Goal: Task Accomplishment & Management: Manage account settings

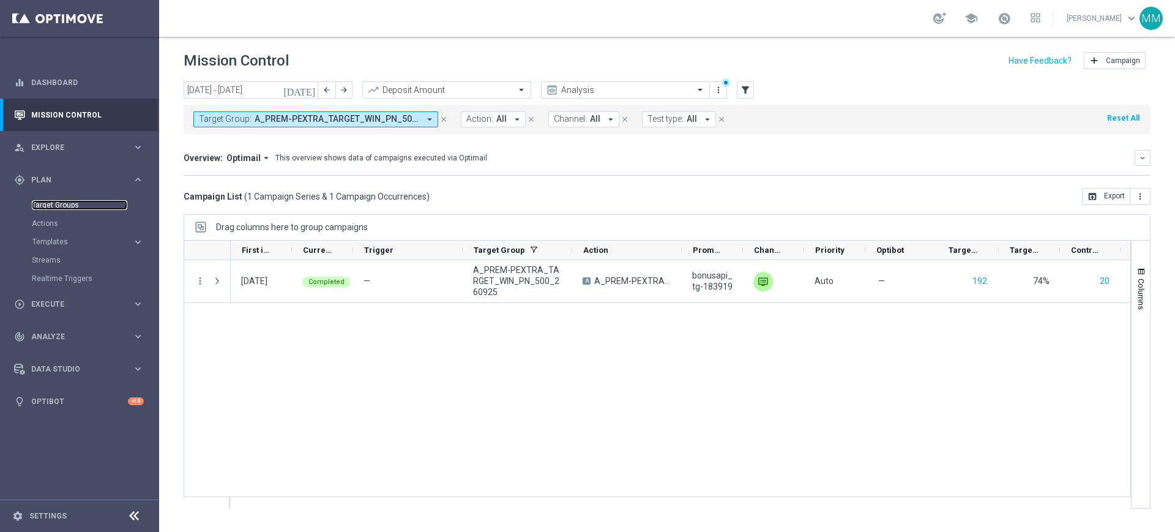
click at [77, 209] on link "Target Groups" at bounding box center [79, 205] width 95 height 10
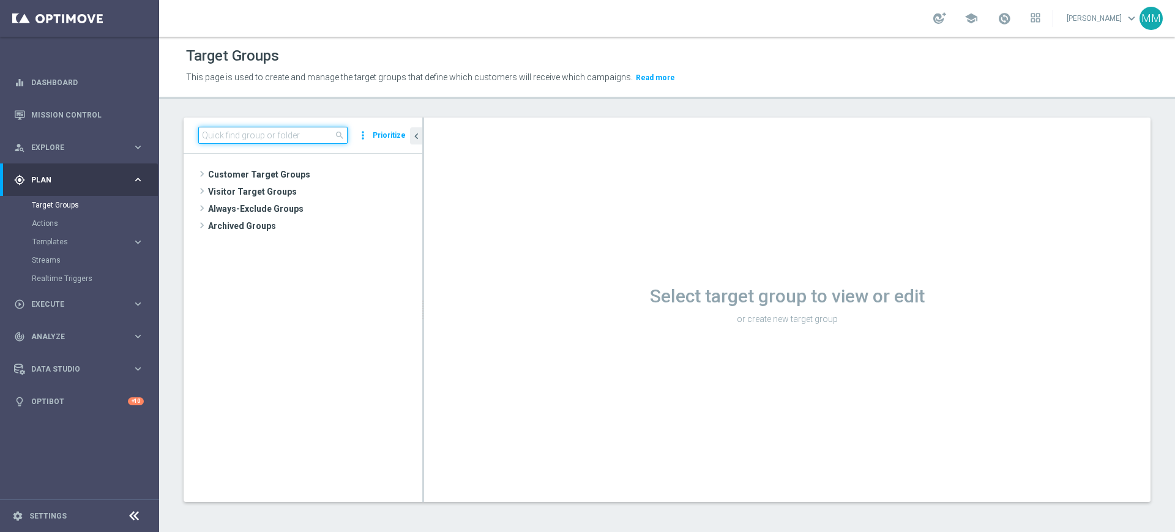
click at [282, 143] on input at bounding box center [272, 135] width 149 height 17
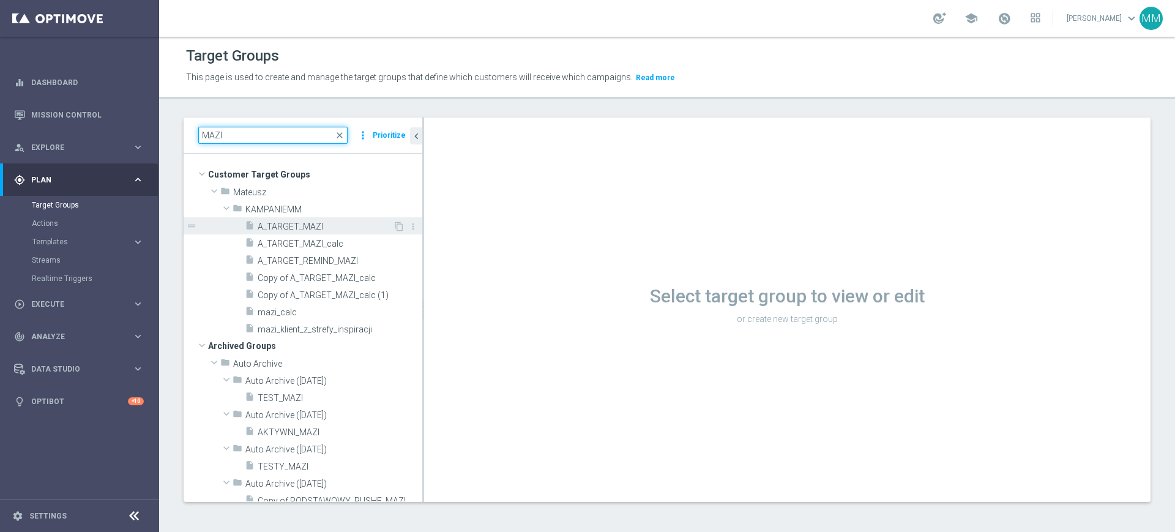
type input "MAZI"
click at [331, 225] on span "A_TARGET_MAZI" at bounding box center [325, 227] width 135 height 10
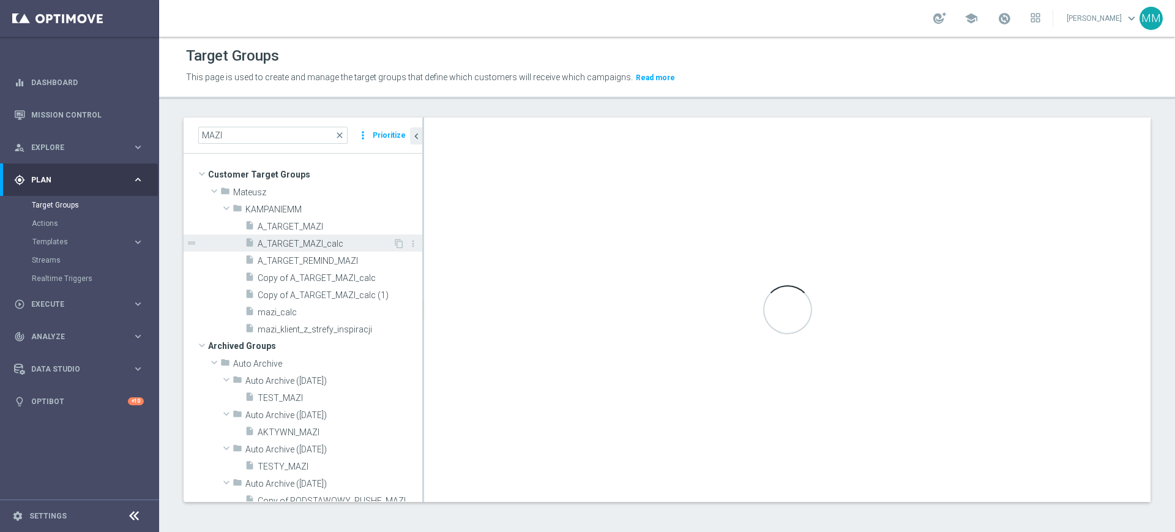
click at [351, 242] on span "A_TARGET_MAZI_calc" at bounding box center [325, 244] width 135 height 10
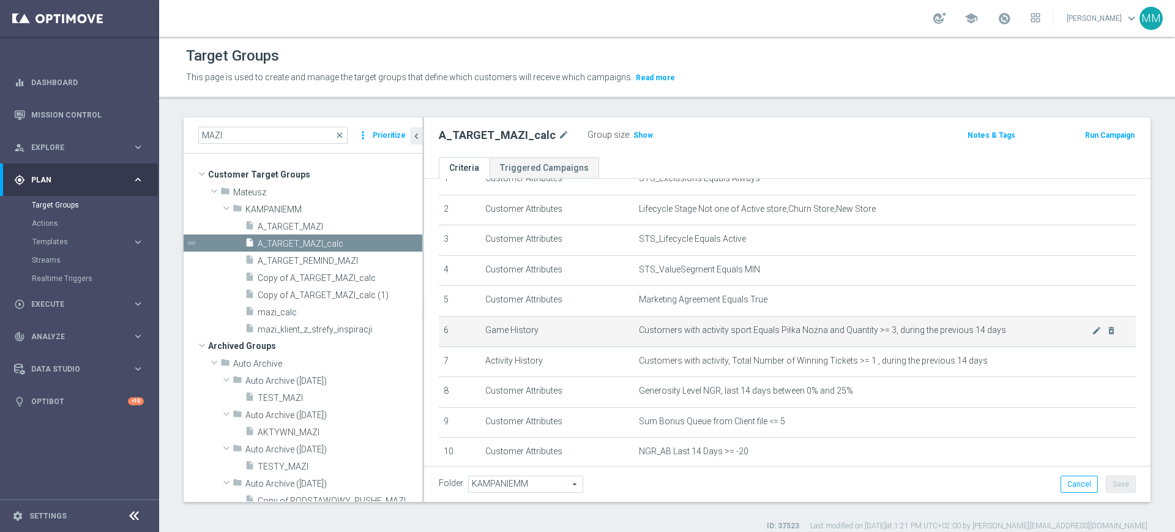
scroll to position [135, 0]
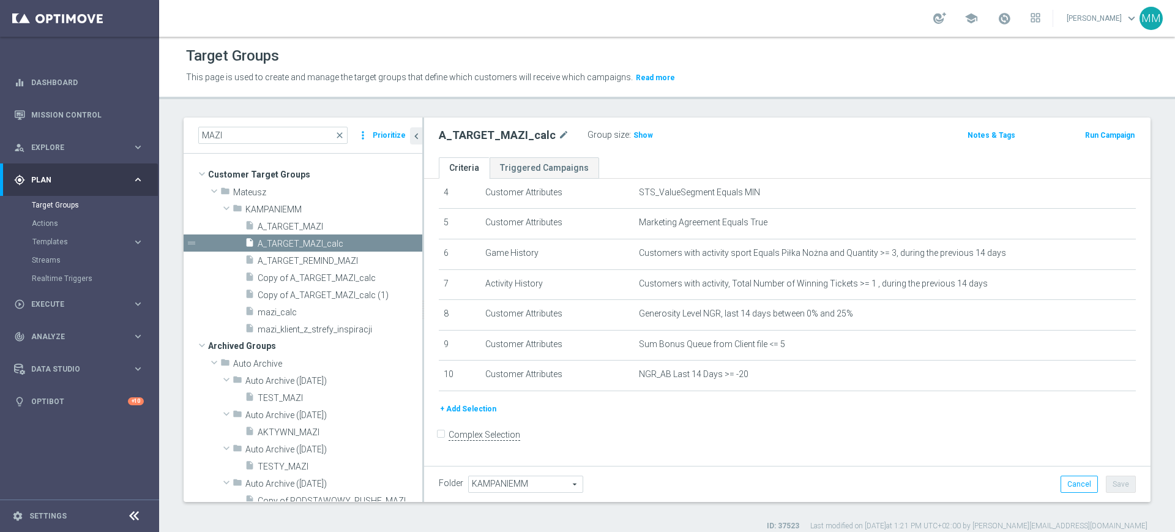
click at [449, 413] on button "+ Add Selection" at bounding box center [468, 408] width 59 height 13
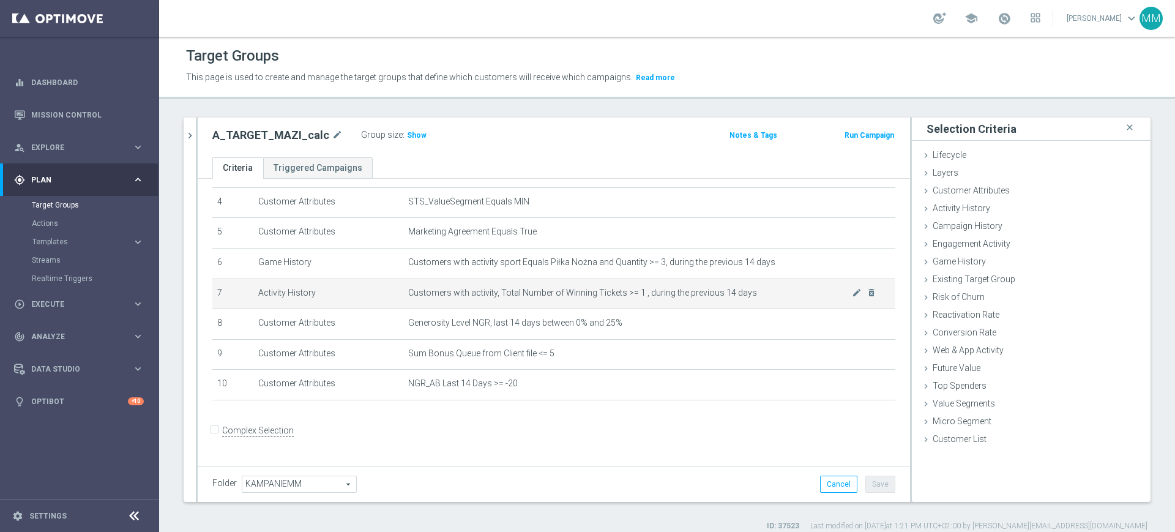
scroll to position [122, 0]
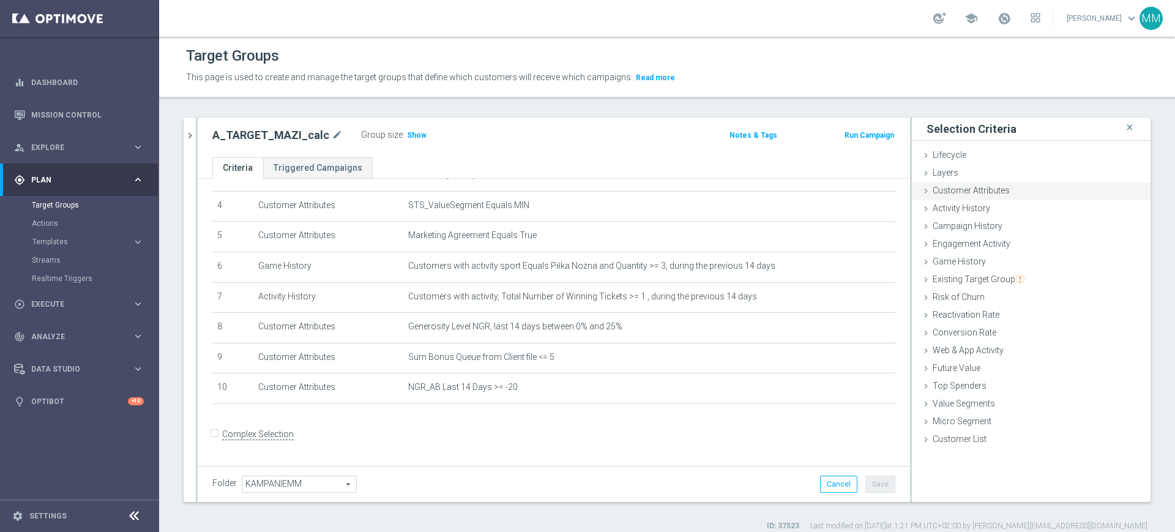
click at [957, 198] on div "Customer Attributes done" at bounding box center [1031, 191] width 239 height 18
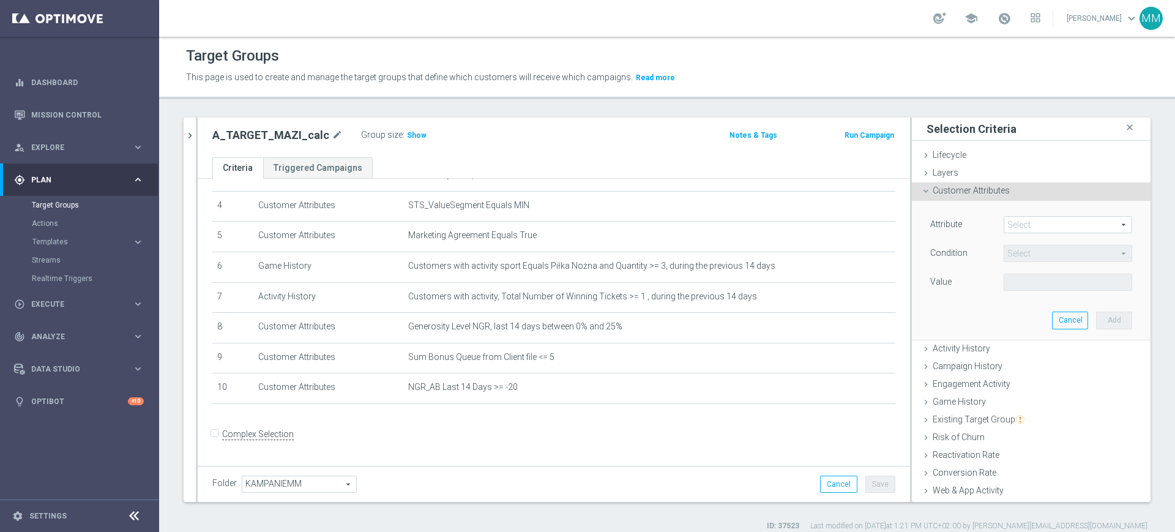
drag, startPoint x: 985, startPoint y: 212, endPoint x: 998, endPoint y: 218, distance: 14.5
click at [987, 212] on div "Attribute Select arrow_drop_down search Condition Select arrow_drop_down search…" at bounding box center [1031, 269] width 220 height 137
click at [1004, 220] on span at bounding box center [1067, 225] width 127 height 16
click at [0, 0] on input "search" at bounding box center [0, 0] width 0 height 0
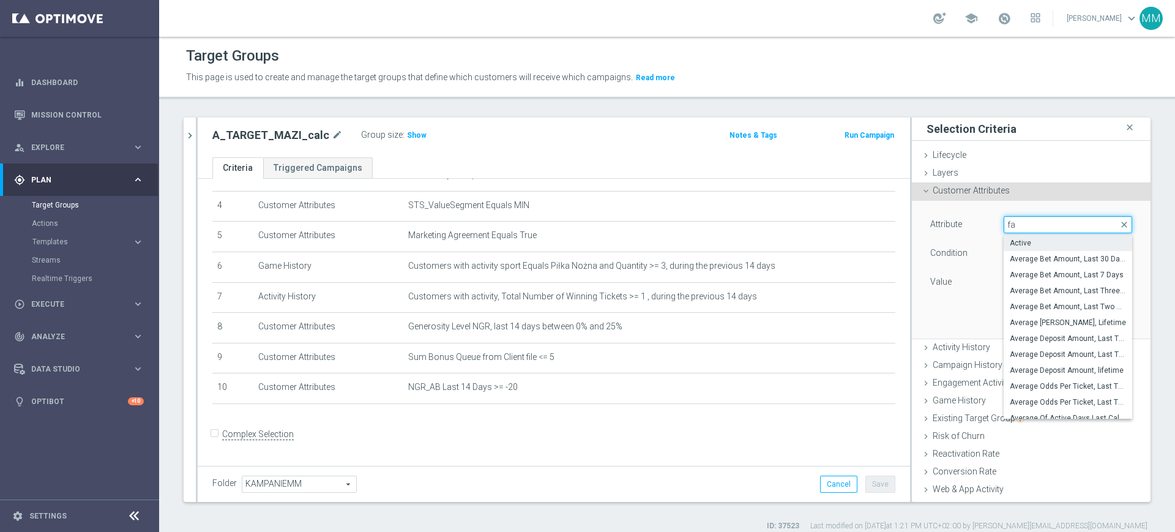
type input "fav"
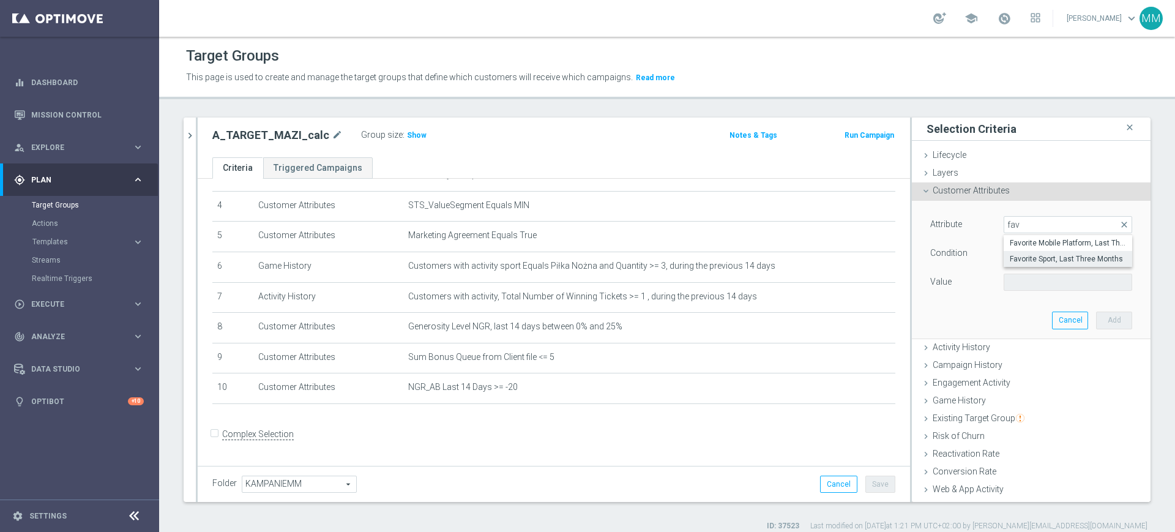
click at [1032, 256] on span "Favorite Sport, Last Three Months" at bounding box center [1068, 259] width 116 height 10
type input "Favorite Sport, Last Three Months"
type input "Equals"
click at [1037, 251] on span "Equals" at bounding box center [1067, 253] width 127 height 16
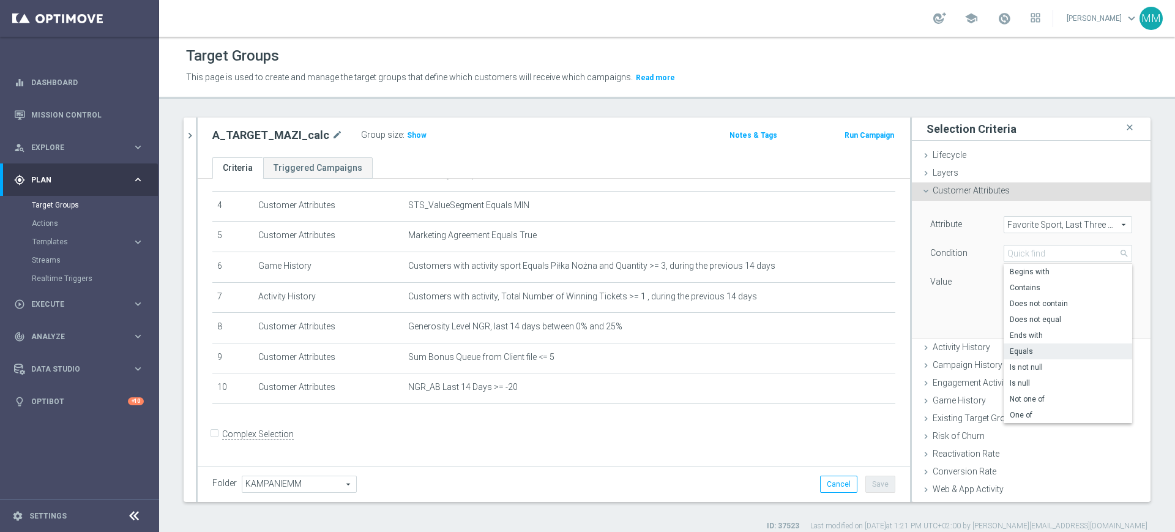
click at [991, 262] on div "Condition Equals Equals arrow_drop_down search Begins with Contains Does not co…" at bounding box center [1031, 255] width 220 height 20
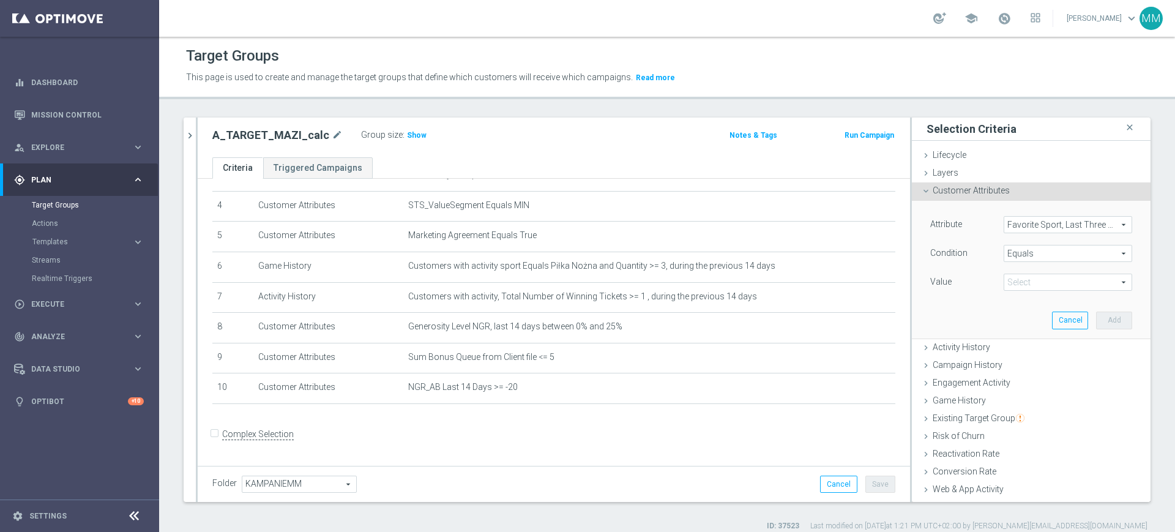
click at [1026, 291] on div "Value Select arrow_drop_down search" at bounding box center [1031, 284] width 220 height 20
click at [1027, 283] on span at bounding box center [1067, 282] width 127 height 16
